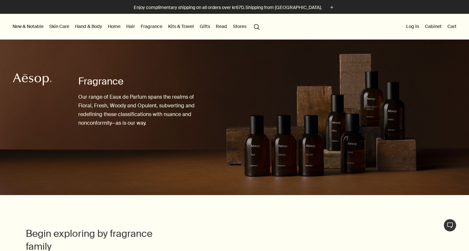
click at [61, 26] on link "Skin Care" at bounding box center [59, 26] width 23 height 8
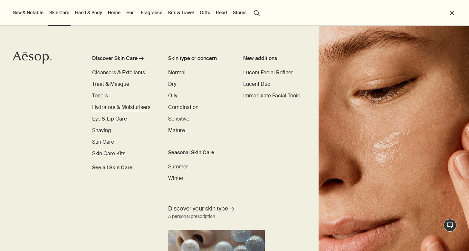
click at [114, 107] on span "Hydrators & Moisturisers" at bounding box center [121, 107] width 58 height 7
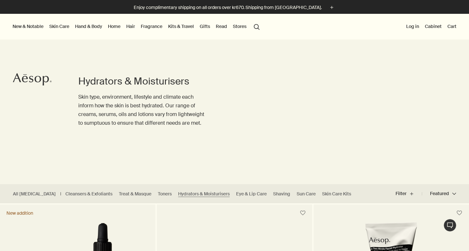
click at [93, 26] on link "Hand & Body" at bounding box center [89, 26] width 30 height 8
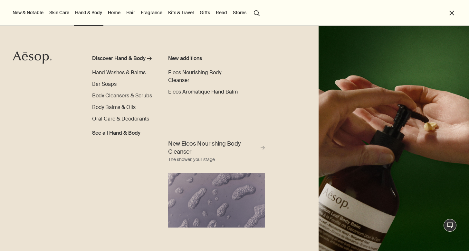
click at [102, 107] on span "Body Balms & Oils" at bounding box center [113, 107] width 43 height 7
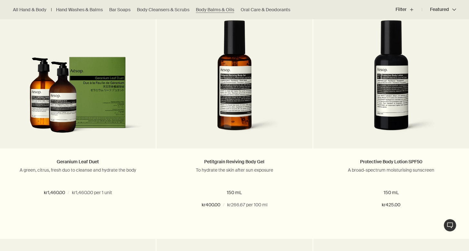
scroll to position [687, 0]
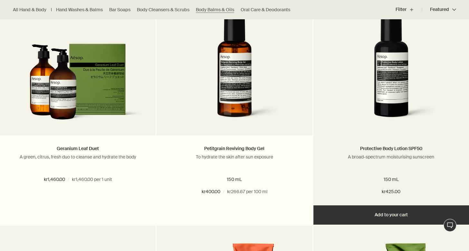
click at [370, 74] on img at bounding box center [390, 66] width 103 height 119
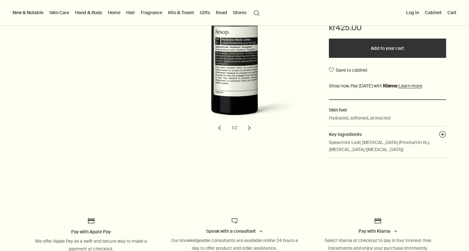
scroll to position [31, 0]
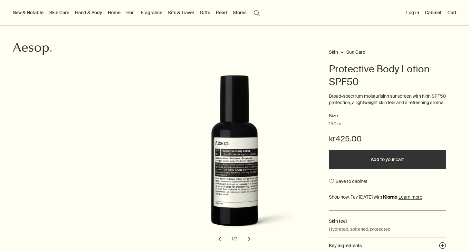
click at [249, 241] on button "chevron" at bounding box center [249, 239] width 14 height 14
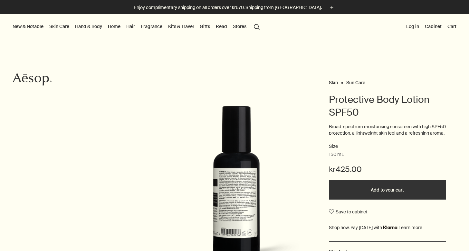
scroll to position [0, 0]
click at [117, 28] on link "Home" at bounding box center [114, 26] width 15 height 8
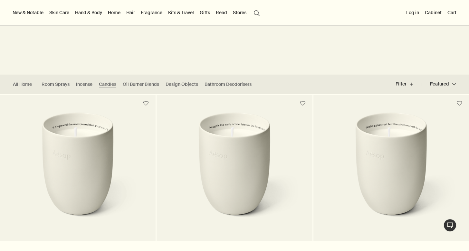
scroll to position [99, 0]
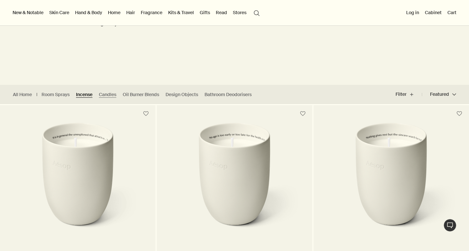
click at [85, 94] on link "Incense" at bounding box center [84, 95] width 16 height 6
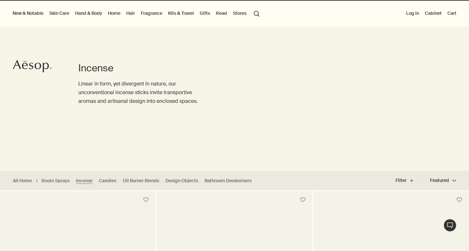
scroll to position [12, 0]
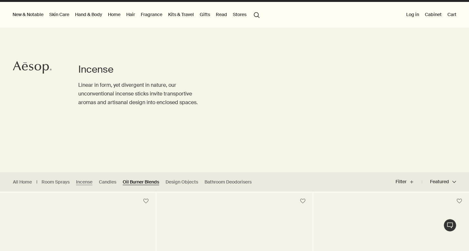
click at [145, 184] on link "Oil Burner Blends" at bounding box center [141, 182] width 36 height 6
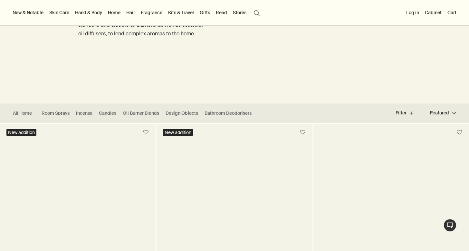
scroll to position [77, 0]
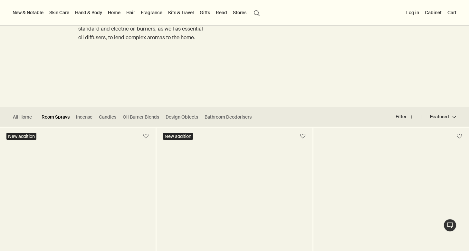
click at [59, 115] on link "Room Sprays" at bounding box center [56, 117] width 28 height 6
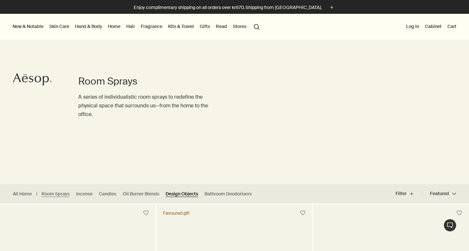
click at [175, 195] on link "Design Objects" at bounding box center [181, 194] width 33 height 6
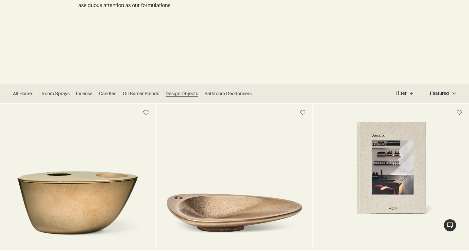
scroll to position [109, 0]
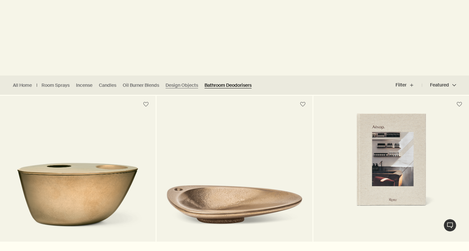
click at [231, 87] on link "Bathroom Deodorisers" at bounding box center [227, 85] width 47 height 6
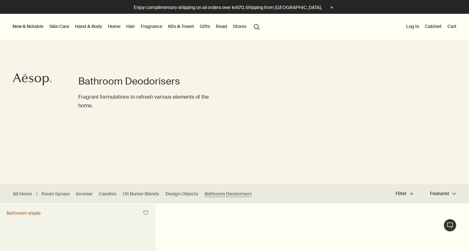
click at [113, 28] on link "Home" at bounding box center [114, 26] width 15 height 8
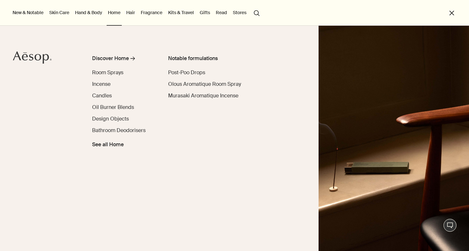
click at [187, 14] on link "Kits & Travel" at bounding box center [181, 12] width 28 height 8
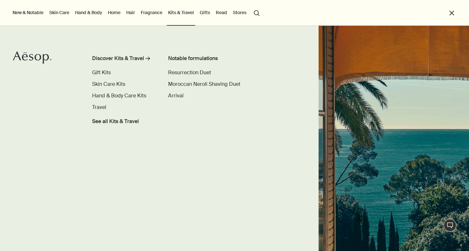
click at [205, 12] on link "Gifts" at bounding box center [204, 12] width 13 height 8
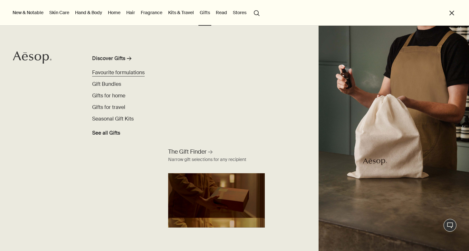
click at [117, 75] on span "Favourite formulations" at bounding box center [118, 72] width 52 height 7
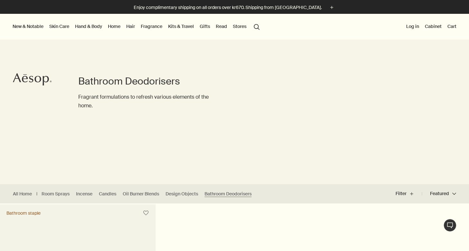
click at [204, 27] on link "Gifts" at bounding box center [204, 26] width 13 height 8
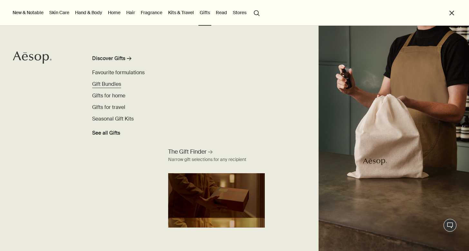
click at [116, 83] on span "Gift Bundles" at bounding box center [106, 84] width 29 height 7
